Goal: Contribute content: Contribute content

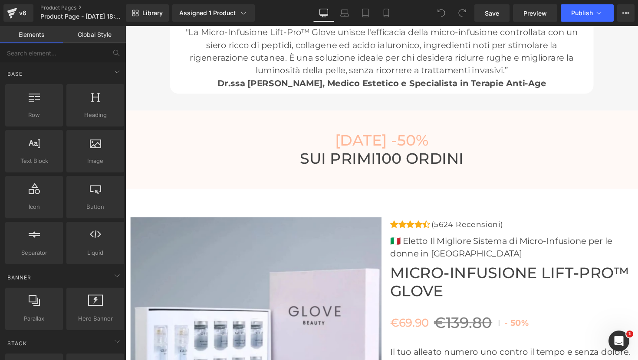
scroll to position [2953, 0]
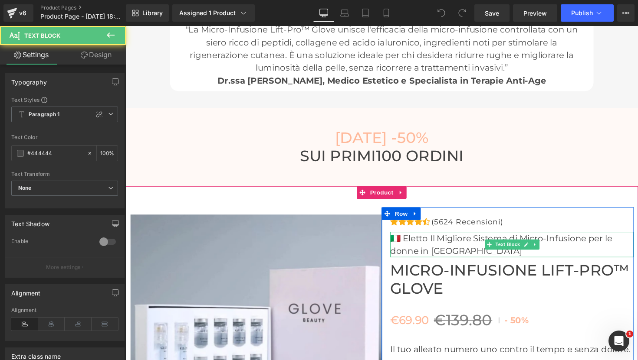
click at [441, 248] on p "🇮🇹 Eletto Il Migliore Sistema di Micro-Infusione per le donne in Italia" at bounding box center [520, 250] width 249 height 26
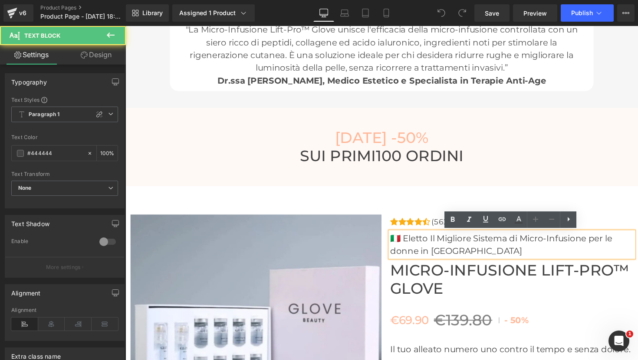
click at [441, 244] on p "🇮🇹 Eletto Il Migliore Sistema di Micro-Infusione per le donne in Italia" at bounding box center [520, 250] width 249 height 26
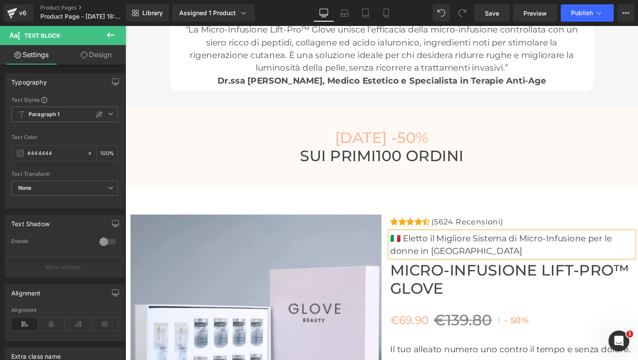
click at [450, 242] on p "🇮🇹 Eletto il Migliore Sistema di Micro-Infusione per le donne in Italia" at bounding box center [520, 250] width 249 height 26
click at [503, 252] on p "🇮🇹 Eletto il migliore Sistema di Micro-Infusione per le donne in Italia" at bounding box center [520, 250] width 249 height 26
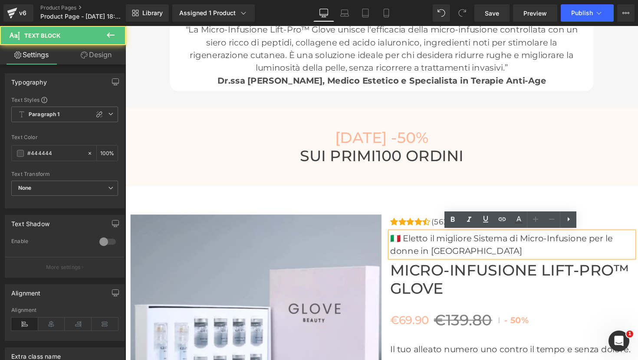
click at [515, 246] on p "🇮🇹 Eletto il migliore Sistema di Micro-Infusione per le donne in Italia" at bounding box center [520, 250] width 249 height 26
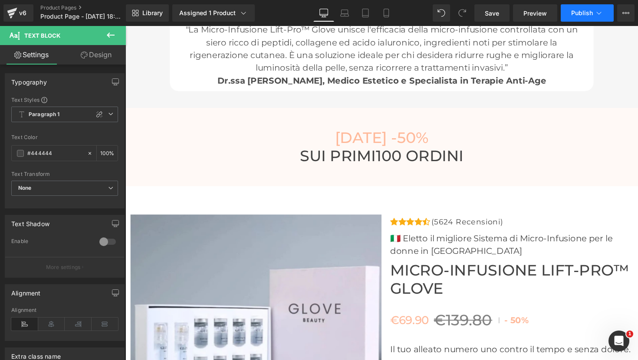
click at [586, 13] on span "Publish" at bounding box center [582, 13] width 22 height 7
click at [499, 13] on span "Save" at bounding box center [492, 13] width 14 height 9
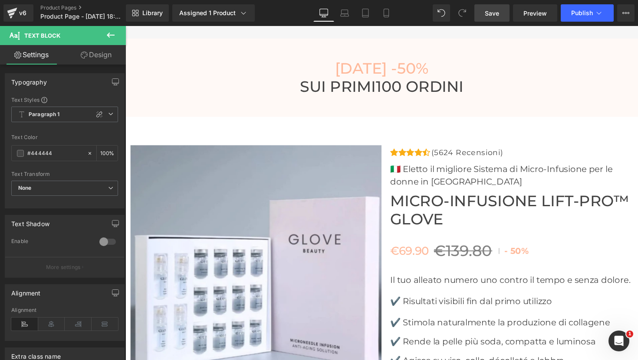
scroll to position [2883, 0]
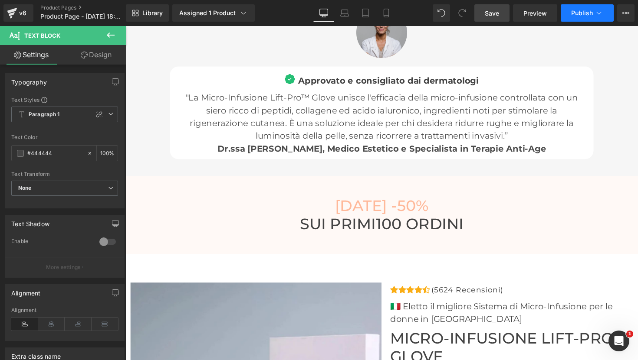
click at [588, 11] on span "Publish" at bounding box center [582, 13] width 22 height 7
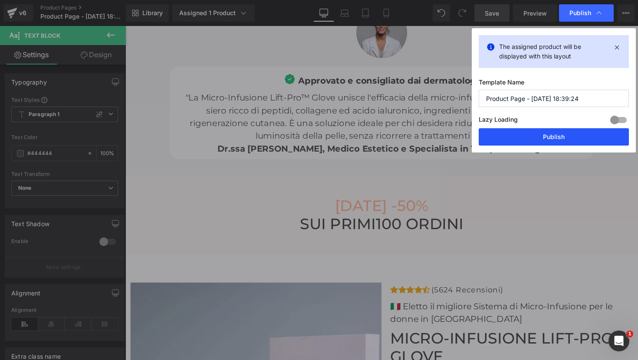
click at [547, 134] on button "Publish" at bounding box center [553, 136] width 150 height 17
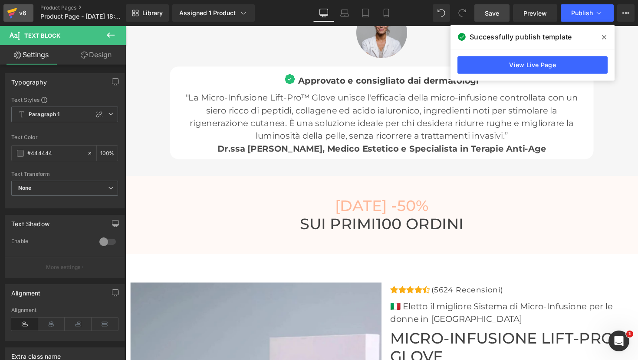
click at [16, 14] on icon at bounding box center [12, 13] width 10 height 22
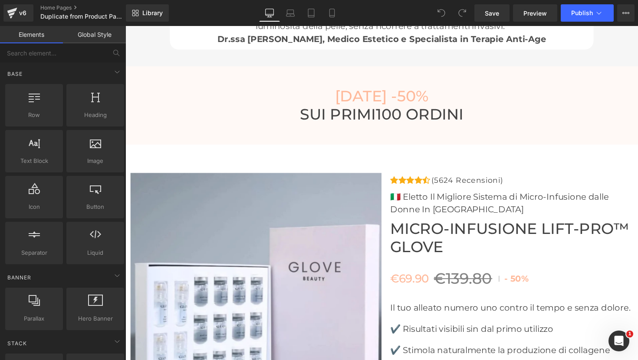
scroll to position [3001, 0]
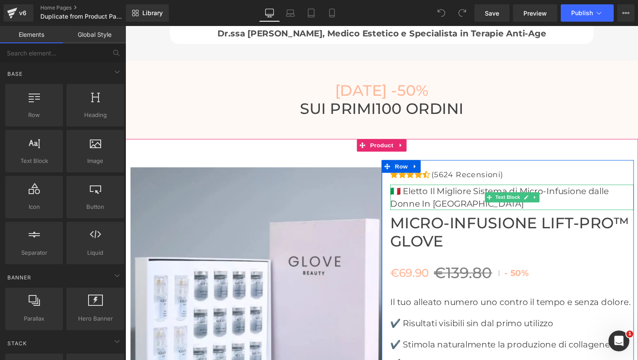
click at [437, 195] on p "🇮🇹 Eletto Il Migliore Sistema di Micro-Infusione dalle Donne In [GEOGRAPHIC_DAT…" at bounding box center [520, 202] width 249 height 26
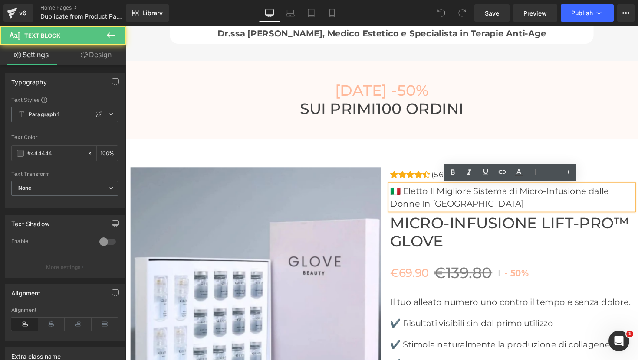
click at [439, 195] on p "🇮🇹 Eletto Il Migliore Sistema di Micro-Infusione dalle Donne In [GEOGRAPHIC_DAT…" at bounding box center [520, 202] width 249 height 26
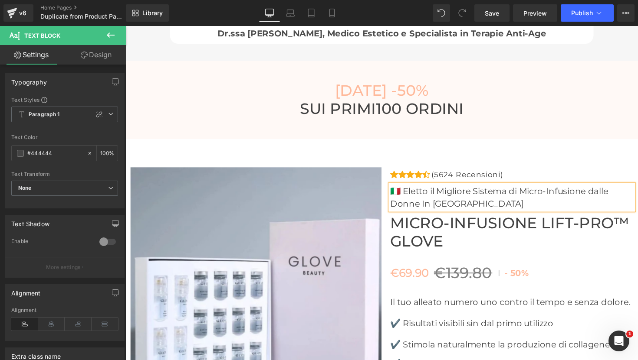
click at [449, 195] on p "🇮🇹 Eletto il Migliore Sistema di Micro-Infusione dalle Donne In [GEOGRAPHIC_DAT…" at bounding box center [520, 202] width 249 height 26
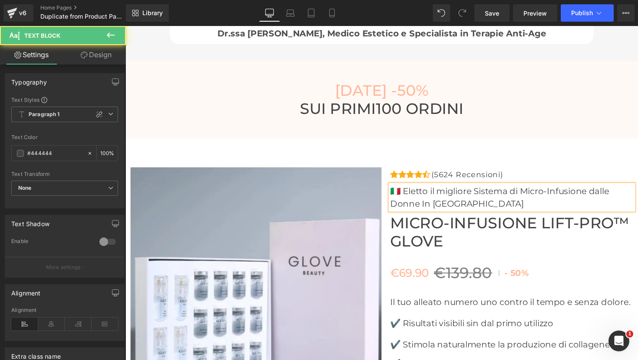
click at [485, 212] on p "🇮🇹 Eletto il migliore Sistema di Micro-Infusione dalle Donne In [GEOGRAPHIC_DAT…" at bounding box center [520, 202] width 249 height 26
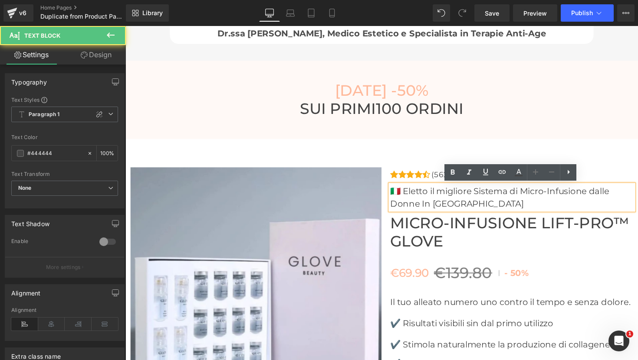
click at [403, 208] on p "🇮🇹 Eletto il migliore Sistema di Micro-Infusione dalle Donne In [GEOGRAPHIC_DAT…" at bounding box center [520, 202] width 249 height 26
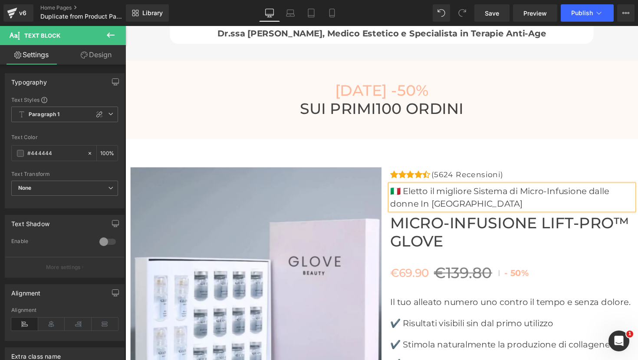
click at [467, 206] on p "🇮🇹 Eletto il migliore Sistema di Micro-Infusione dalle donne In [GEOGRAPHIC_DAT…" at bounding box center [520, 202] width 249 height 26
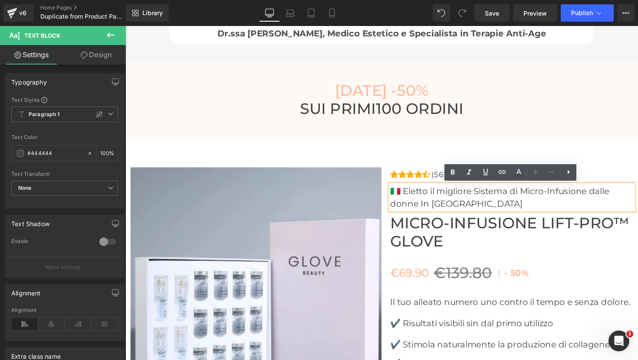
click at [620, 195] on p "🇮🇹 Eletto il migliore Sistema di Micro-Infusione dalle donne In [GEOGRAPHIC_DAT…" at bounding box center [520, 202] width 249 height 26
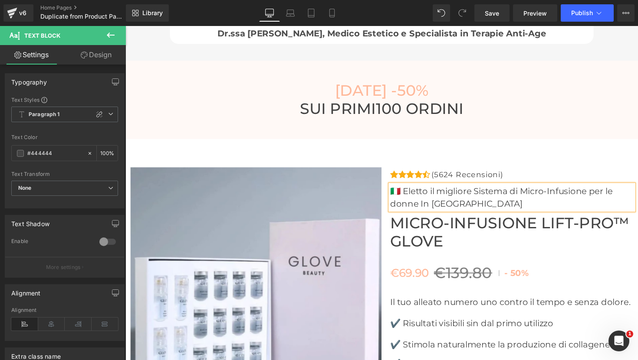
click at [478, 207] on p "🇮🇹 Eletto il migliore Sistema di Micro-Infusione per le donne In [GEOGRAPHIC_DA…" at bounding box center [520, 202] width 249 height 26
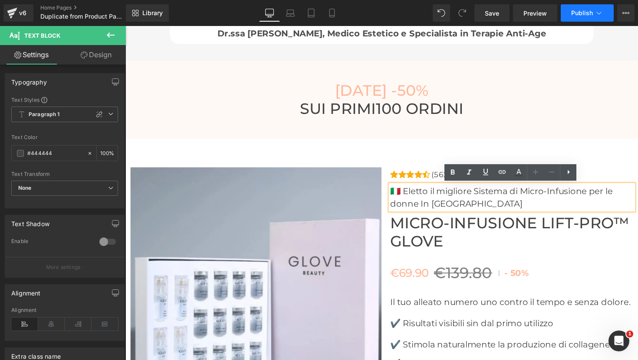
click at [589, 10] on span "Publish" at bounding box center [582, 13] width 22 height 7
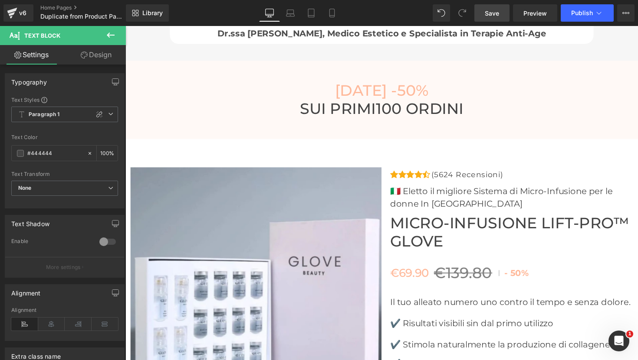
click at [490, 12] on span "Save" at bounding box center [492, 13] width 14 height 9
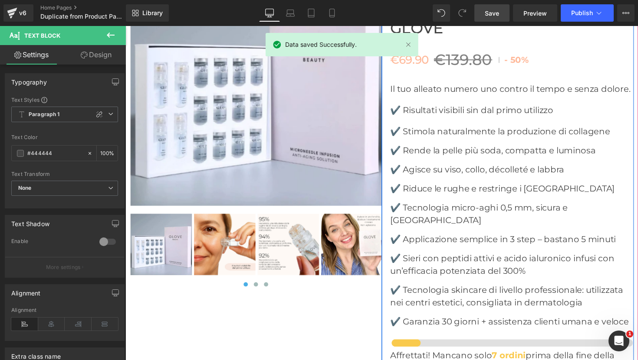
scroll to position [3227, 0]
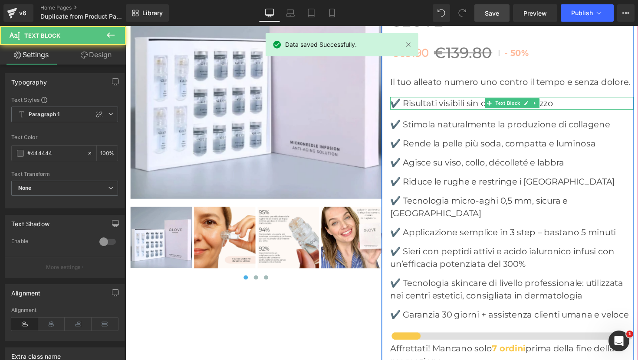
click at [477, 107] on p "✔️ Risultati visibili sin dal primo utilizzo" at bounding box center [520, 105] width 249 height 13
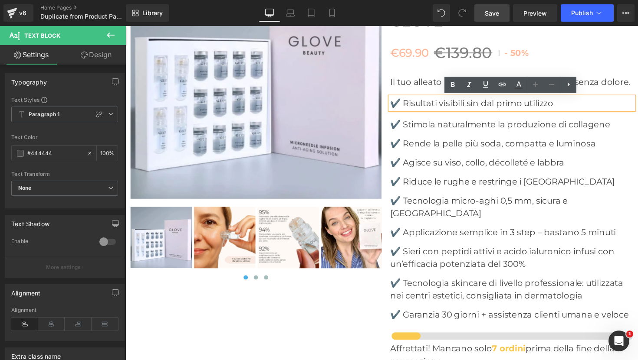
click at [476, 105] on p "✔️ Risultati visibili sin dal primo utilizzo" at bounding box center [520, 105] width 249 height 13
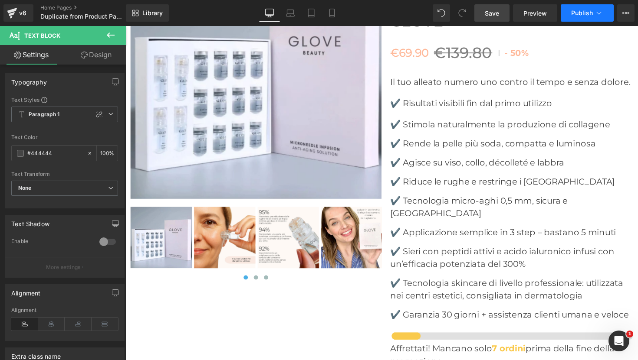
click at [581, 14] on span "Publish" at bounding box center [582, 13] width 22 height 7
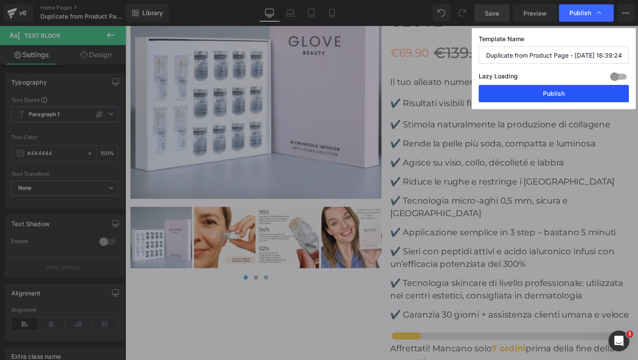
click at [0, 0] on button "Publish" at bounding box center [0, 0] width 0 height 0
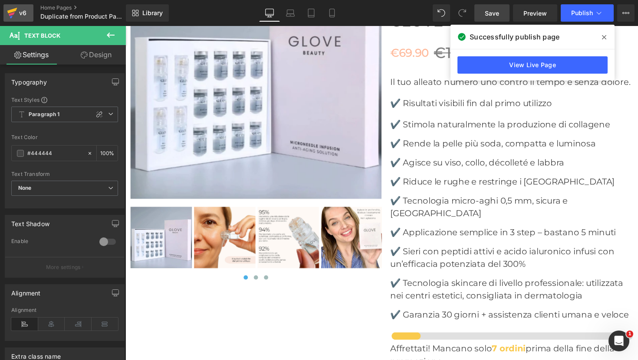
click at [15, 13] on icon at bounding box center [12, 13] width 10 height 22
